Goal: Find contact information: Find contact information

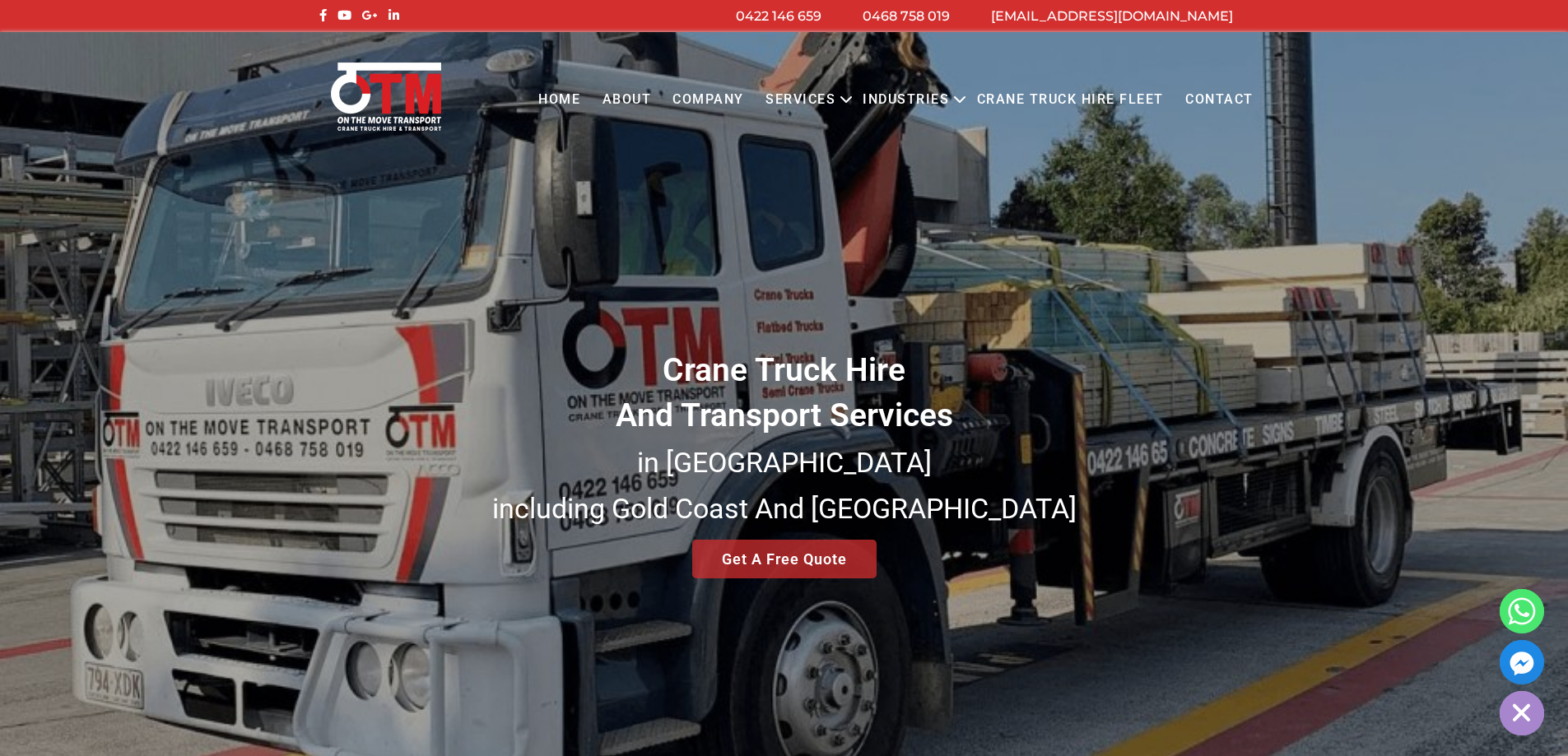
click at [1232, 94] on link "Contact" at bounding box center [1219, 100] width 89 height 45
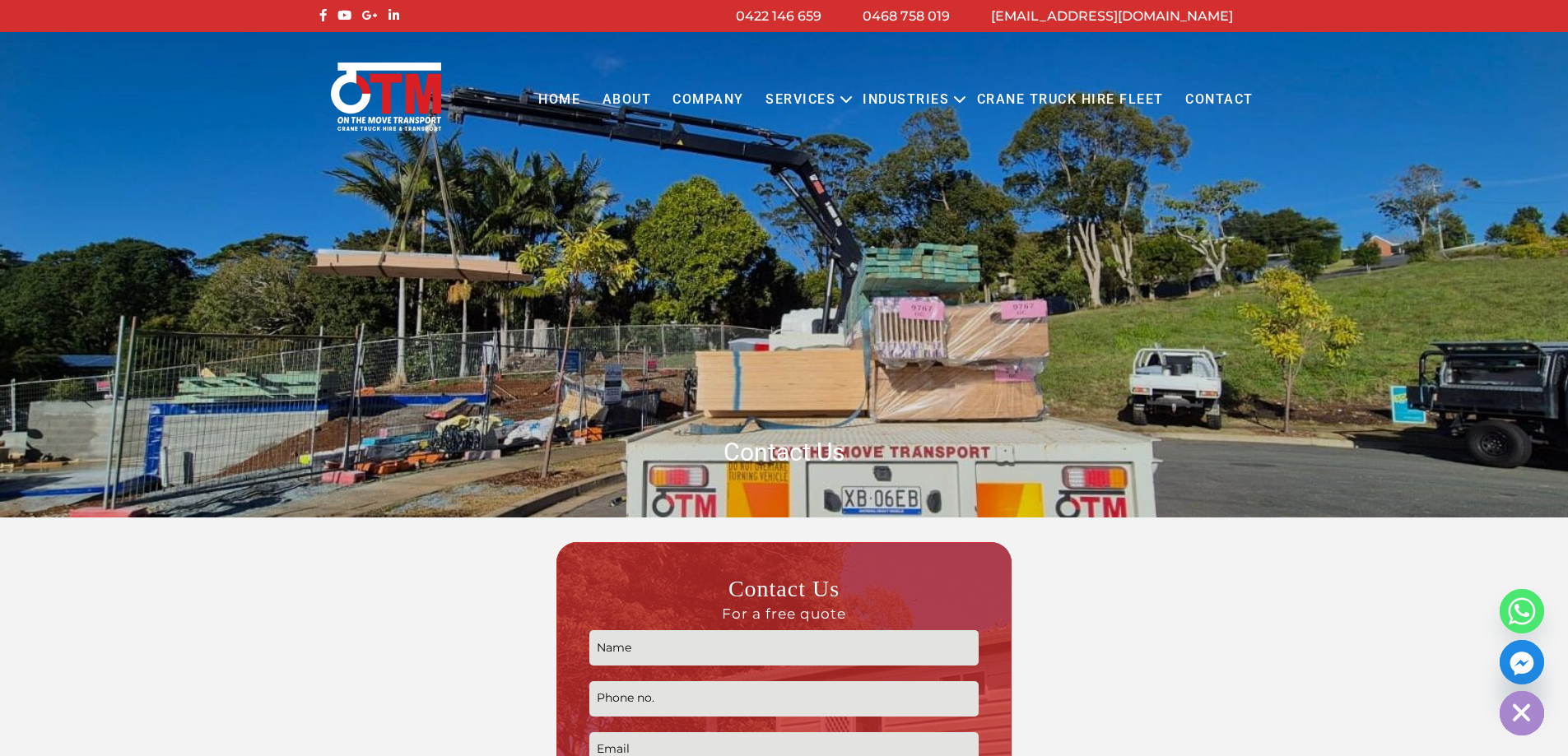
click at [1193, 577] on div at bounding box center [1130, 746] width 230 height 408
